Goal: Task Accomplishment & Management: Manage account settings

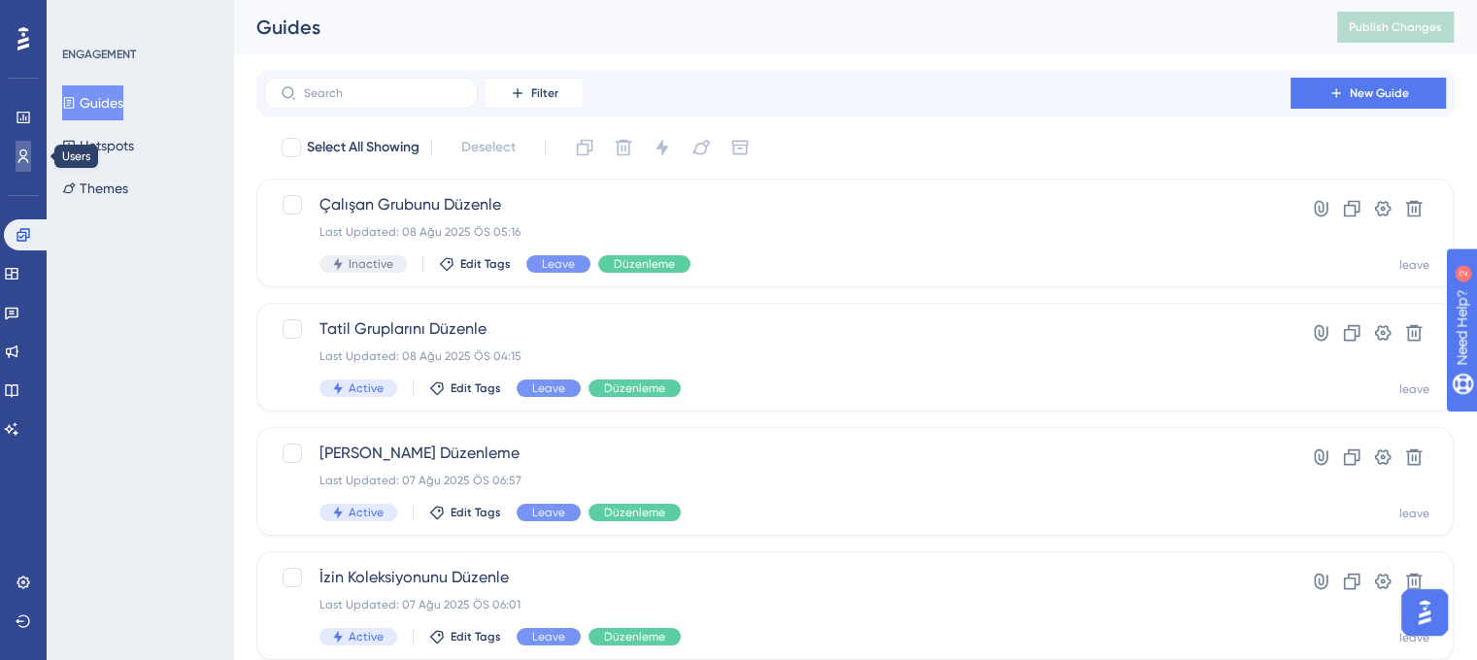
click at [17, 156] on icon at bounding box center [24, 157] width 16 height 16
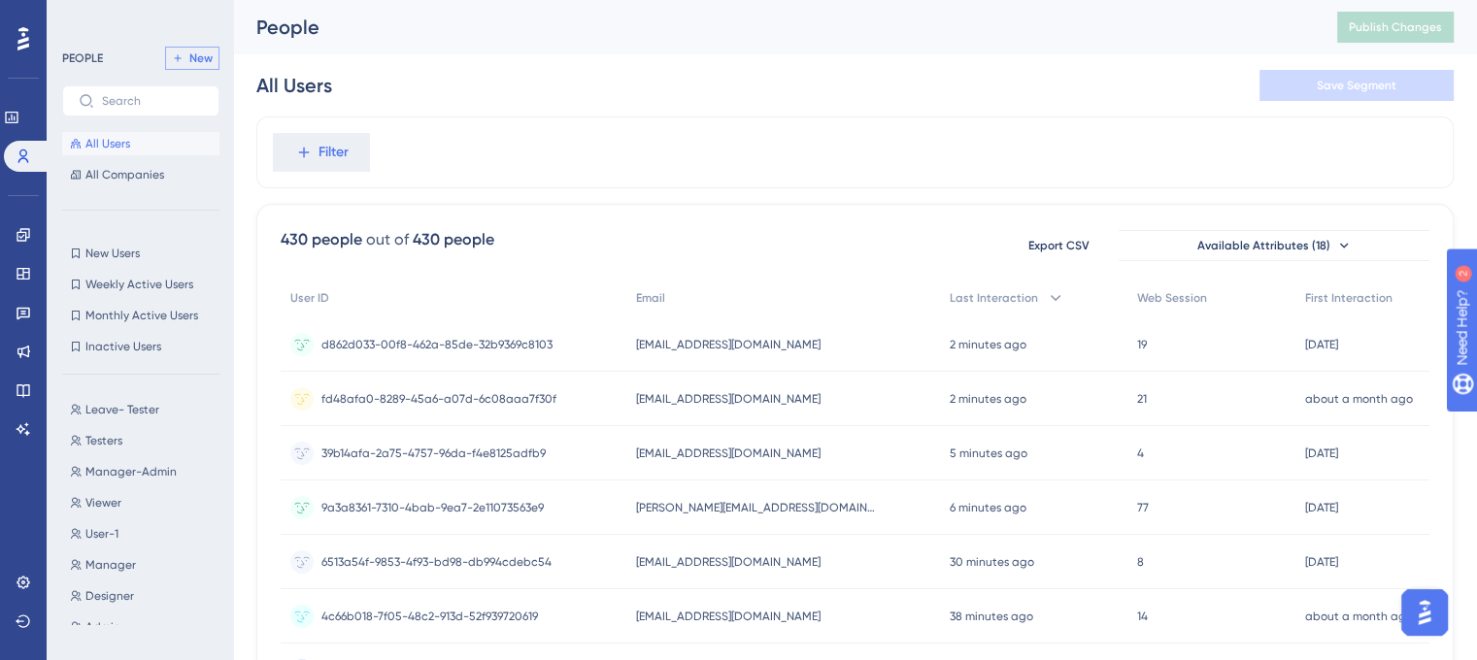
click at [189, 58] on span "New" at bounding box center [200, 58] width 23 height 16
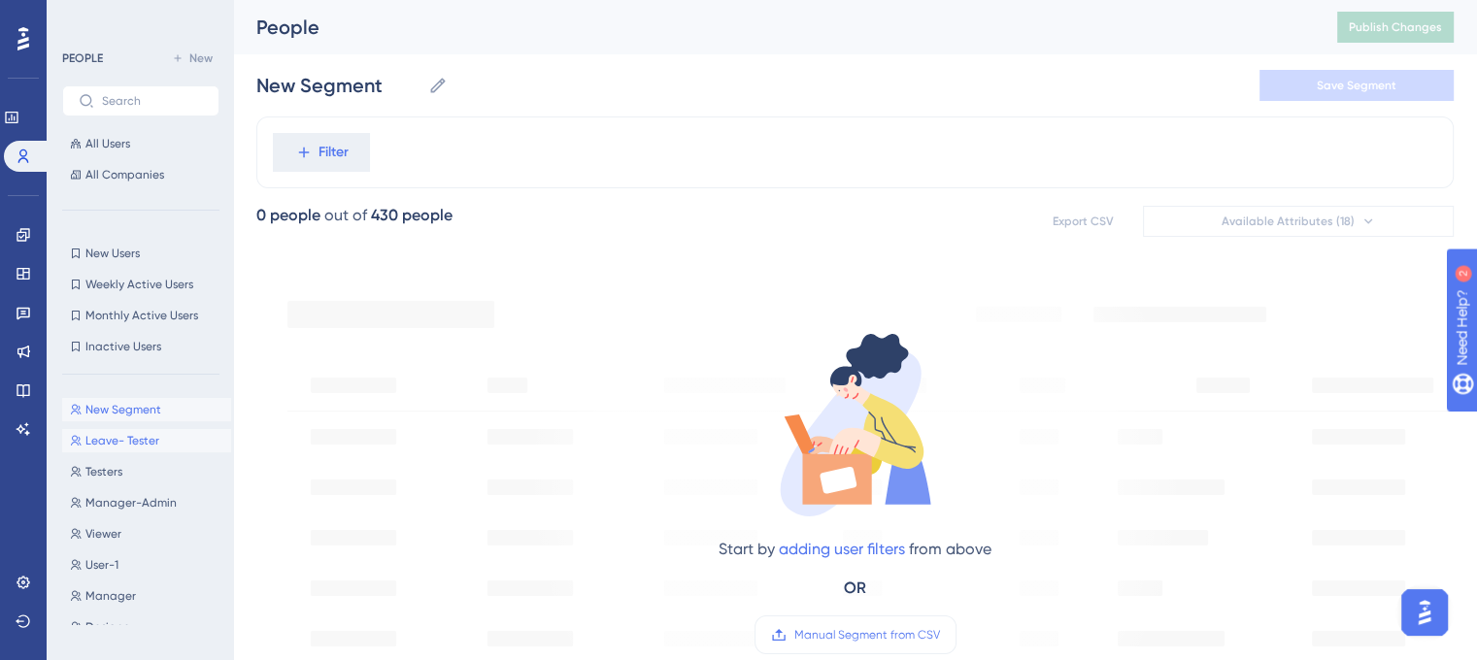
click at [128, 437] on span "Leave- Tester" at bounding box center [122, 441] width 74 height 16
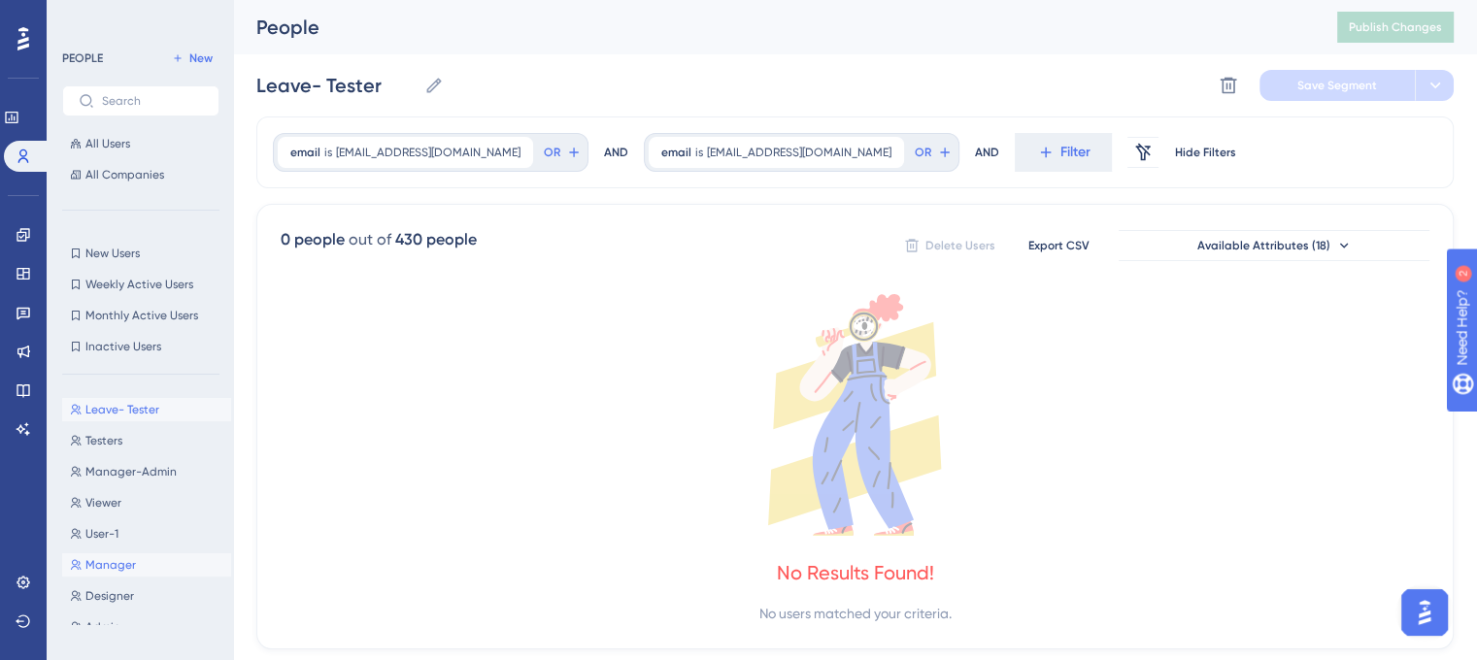
click at [116, 568] on span "Manager" at bounding box center [110, 565] width 50 height 16
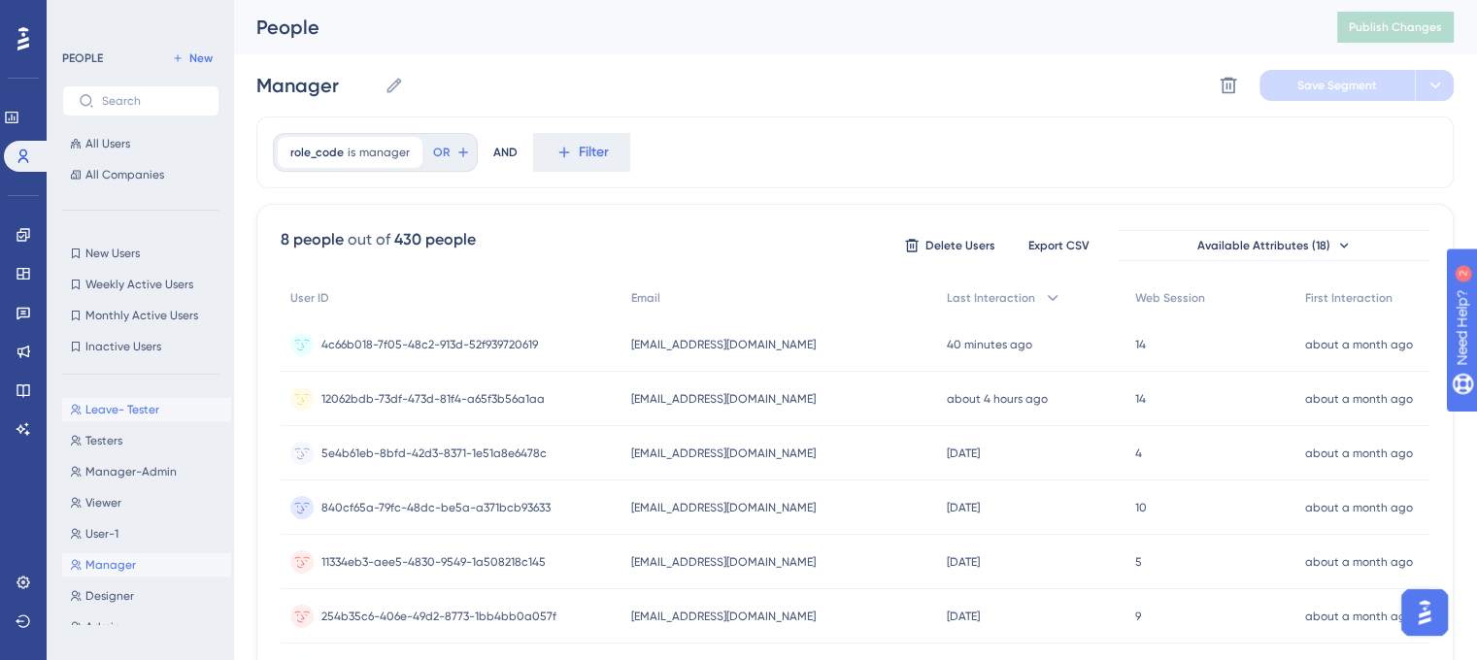
click at [138, 414] on span "Leave- Tester" at bounding box center [122, 410] width 74 height 16
type input "Leave- Tester"
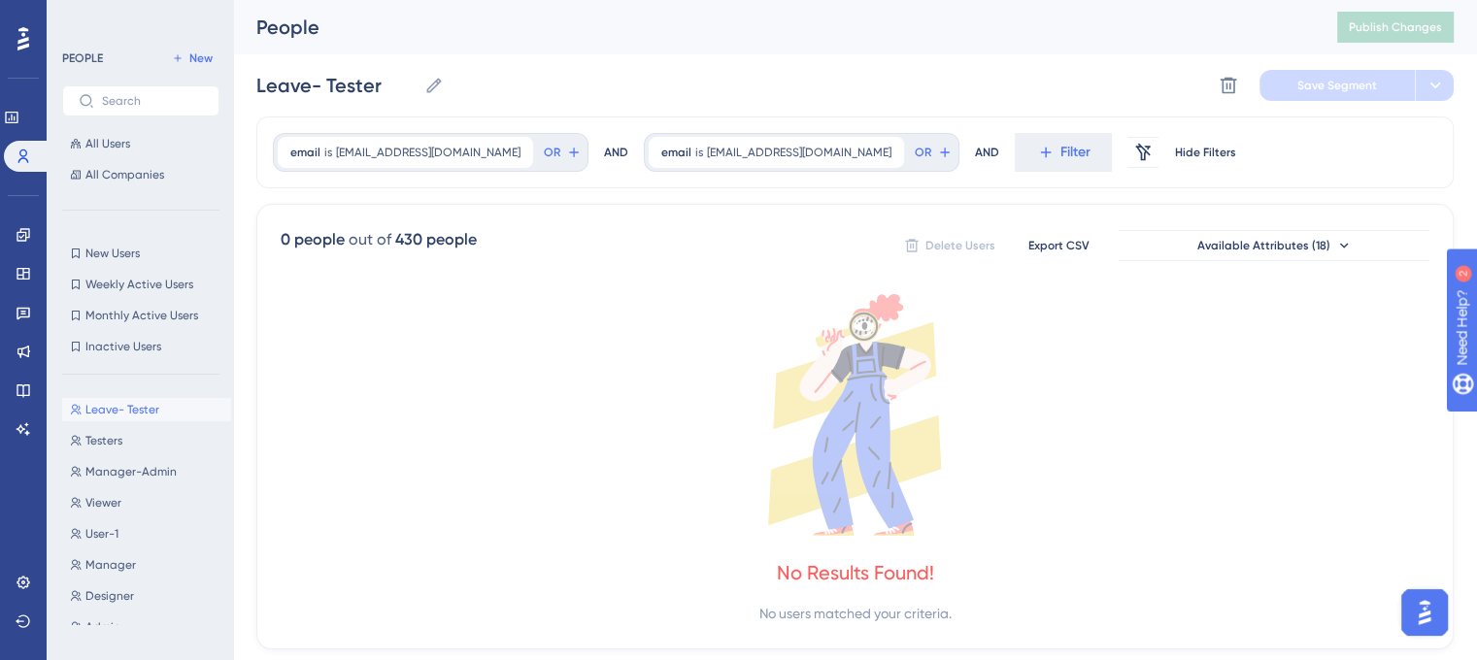
click at [457, 305] on icon at bounding box center [855, 415] width 1148 height 242
click at [113, 148] on span "All Users" at bounding box center [107, 144] width 45 height 16
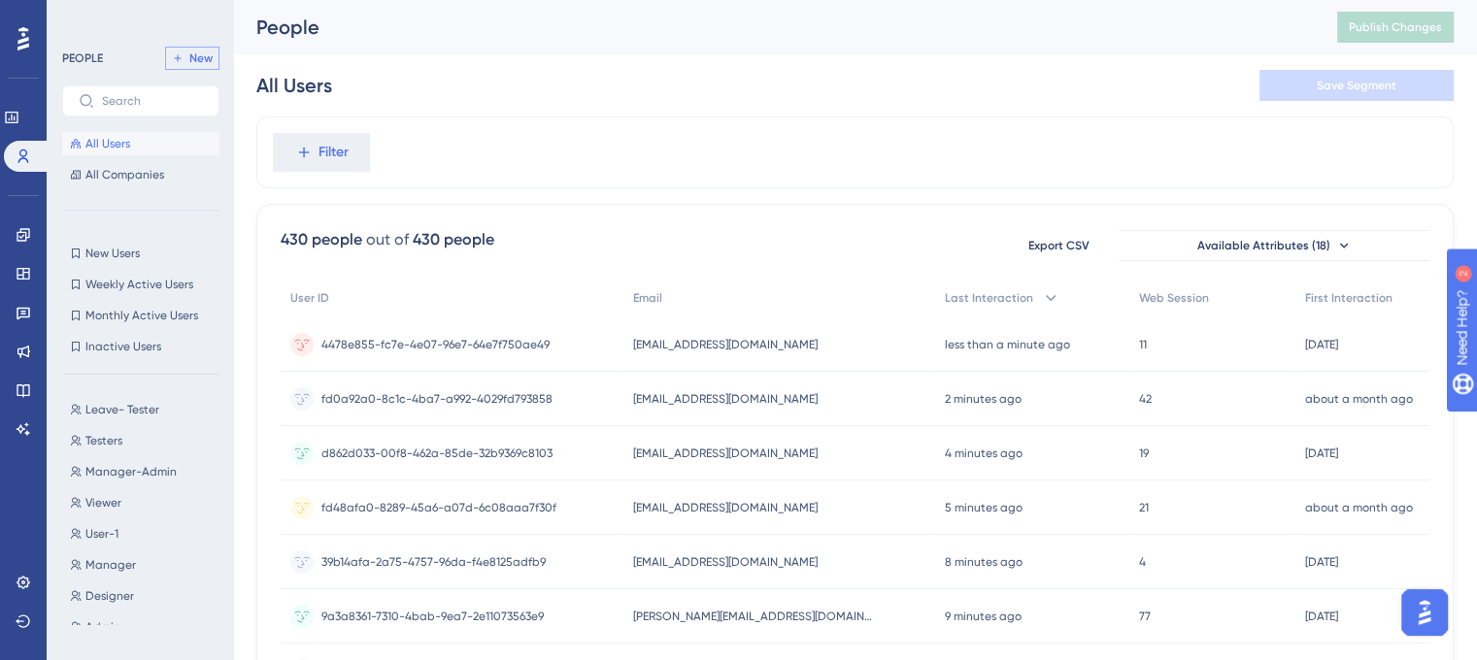
click at [194, 57] on span "New" at bounding box center [200, 58] width 23 height 16
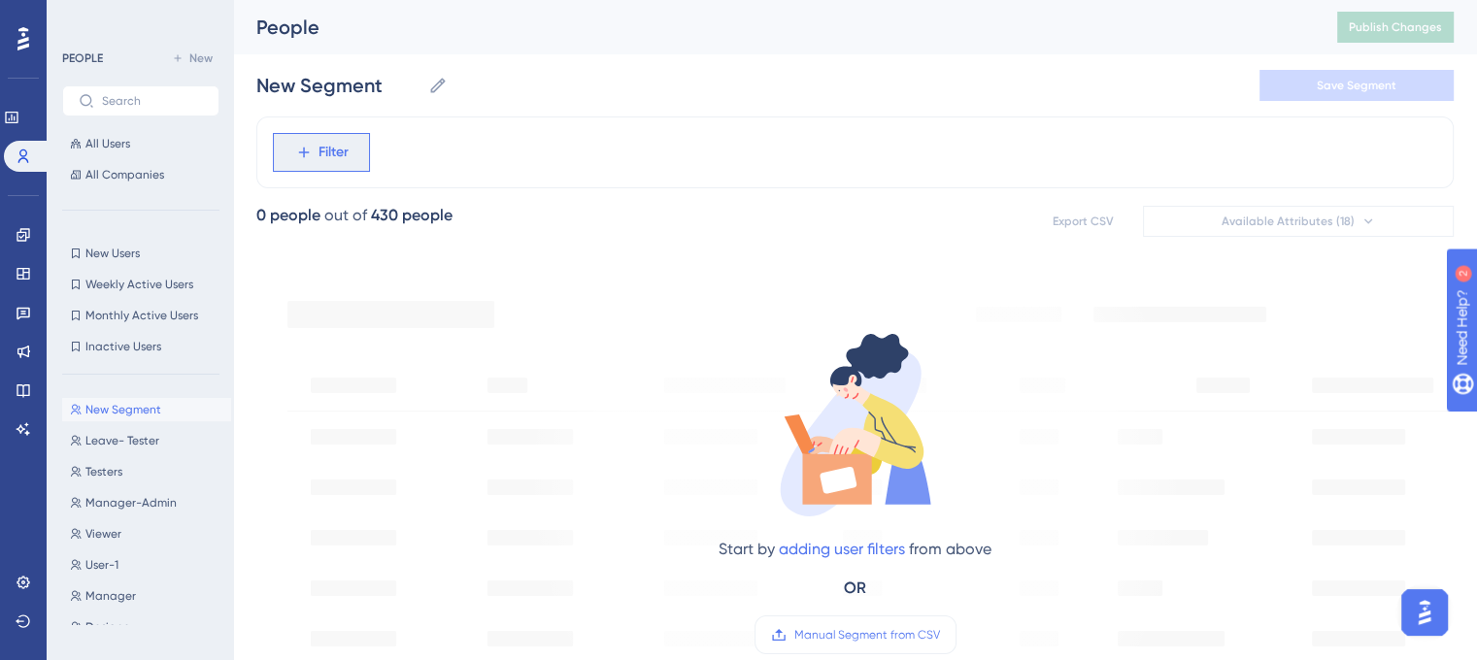
click at [344, 154] on span "Filter" at bounding box center [333, 152] width 30 height 23
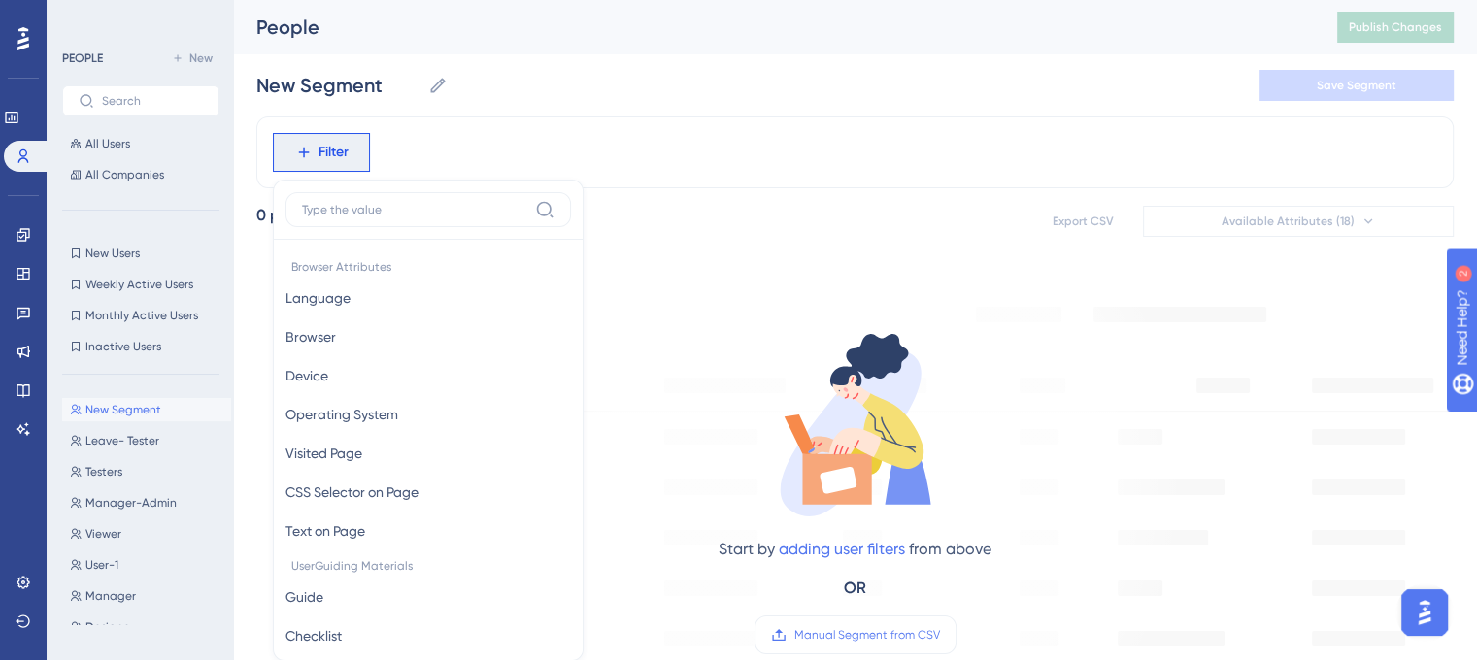
click at [528, 146] on div "Filter Browser Attributes Language Language Browser Browser Device Device Opera…" at bounding box center [854, 152] width 1197 height 72
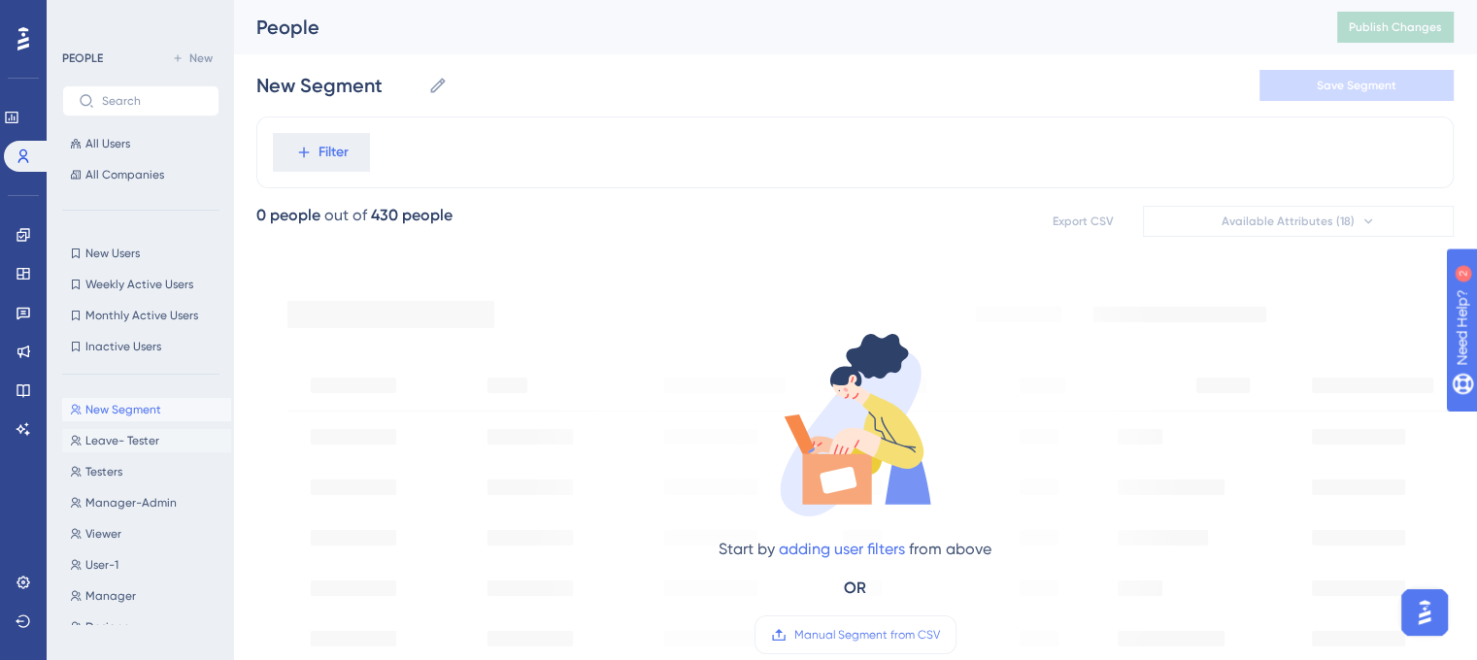
click at [143, 443] on span "Leave- Tester" at bounding box center [122, 441] width 74 height 16
type input "Leave- Tester"
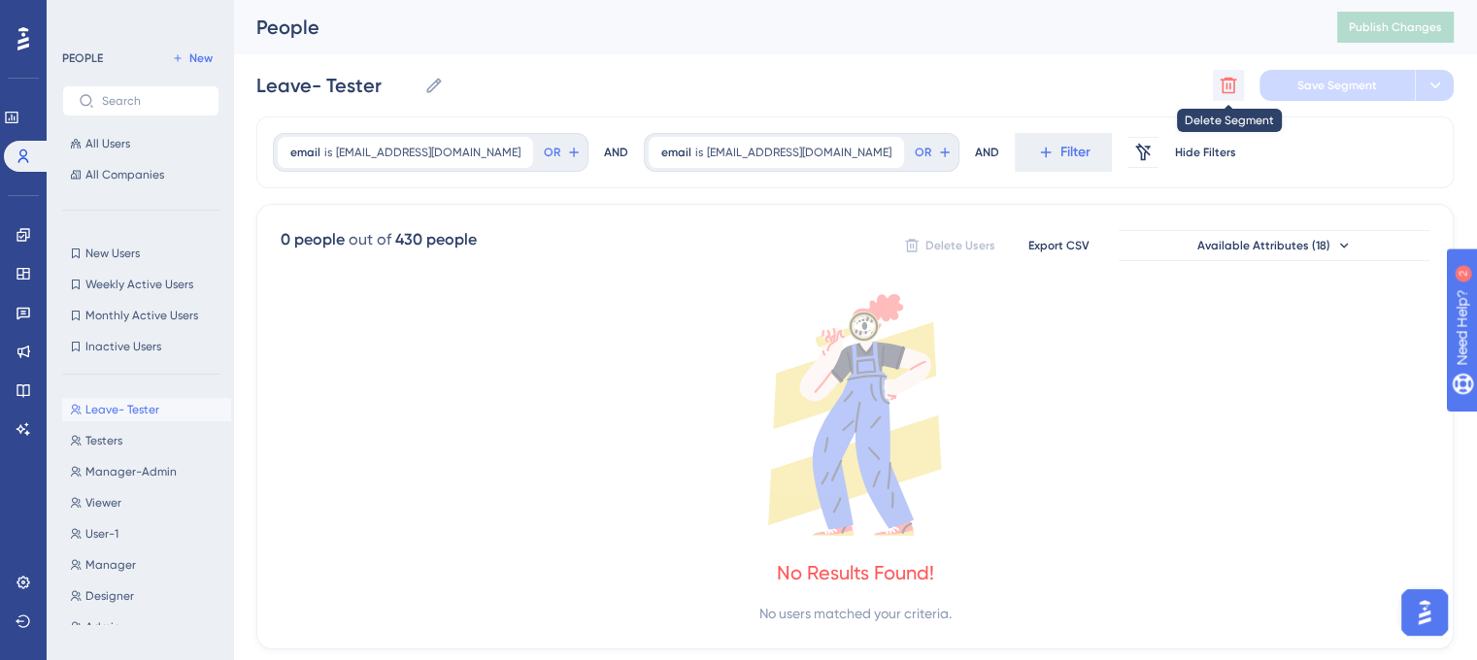
click at [1225, 92] on icon at bounding box center [1228, 86] width 17 height 17
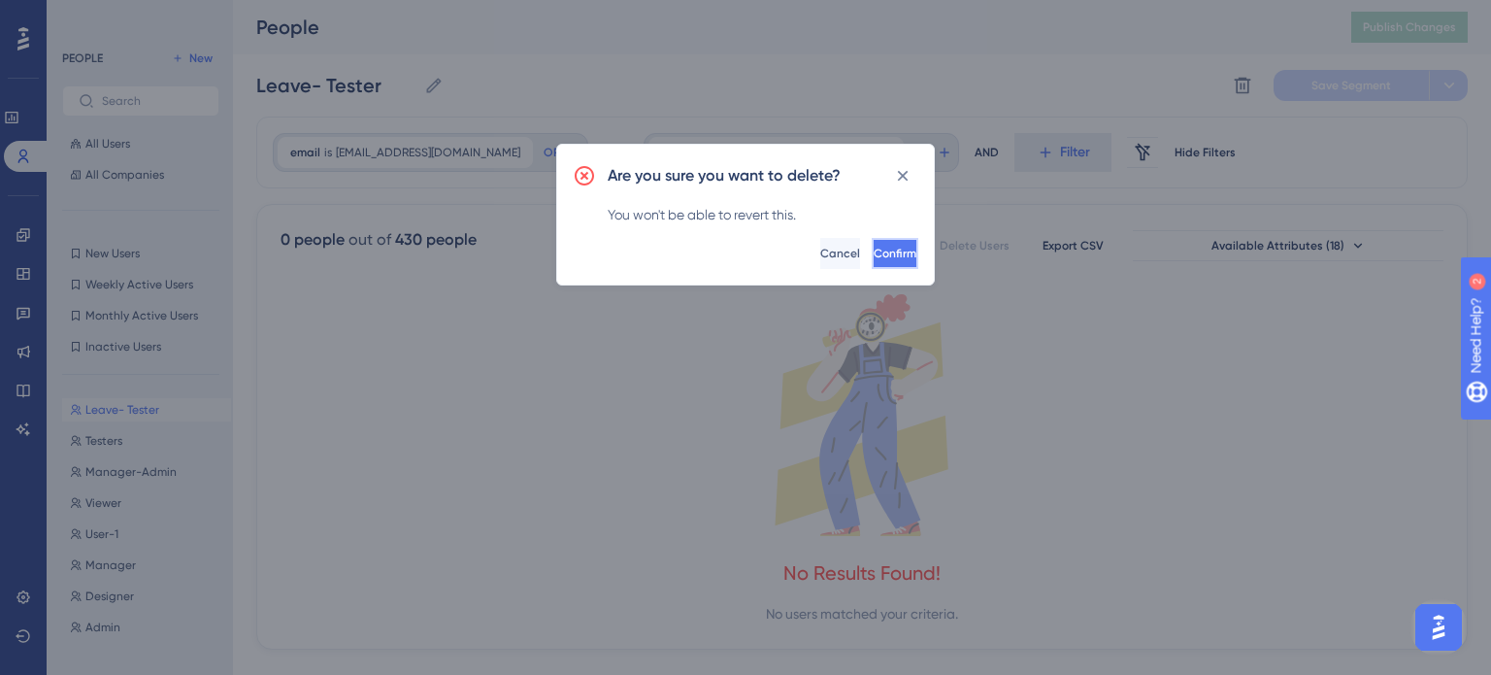
click at [874, 251] on span "Confirm" at bounding box center [895, 254] width 43 height 16
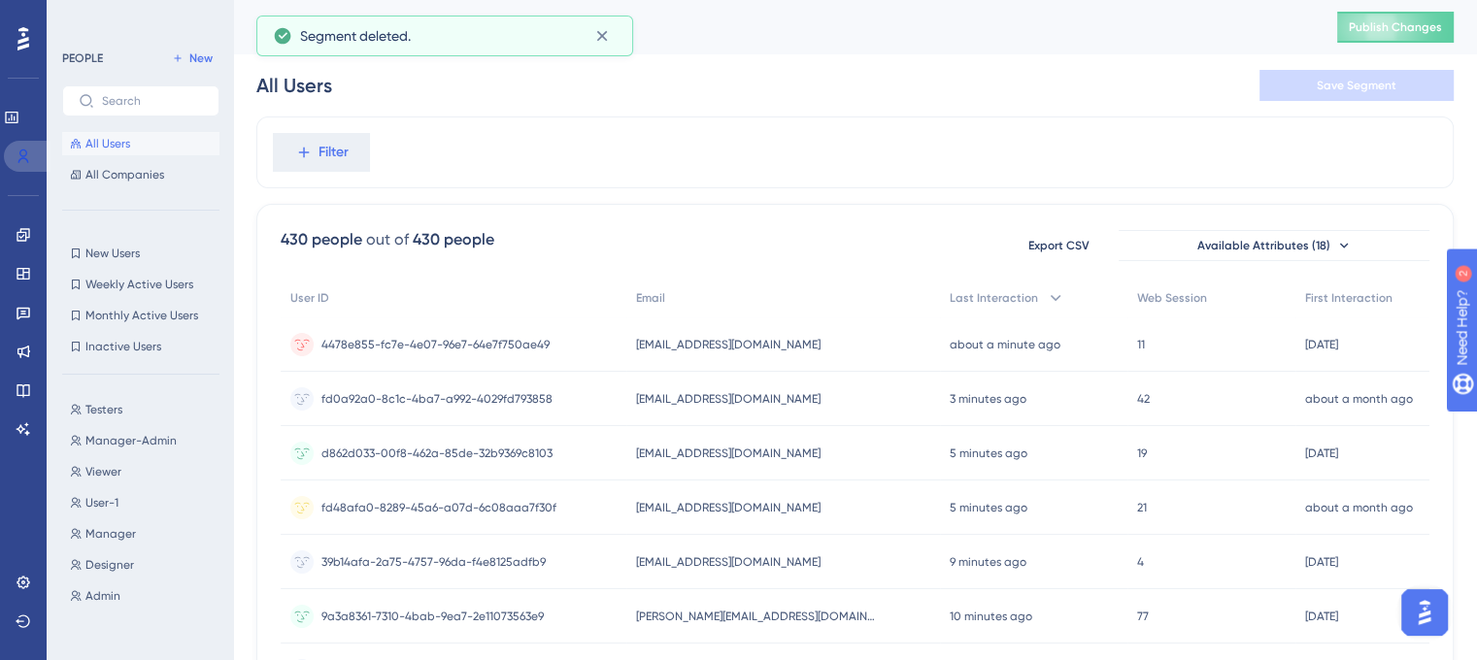
click at [19, 154] on icon at bounding box center [24, 157] width 16 height 16
